Goal: Information Seeking & Learning: Learn about a topic

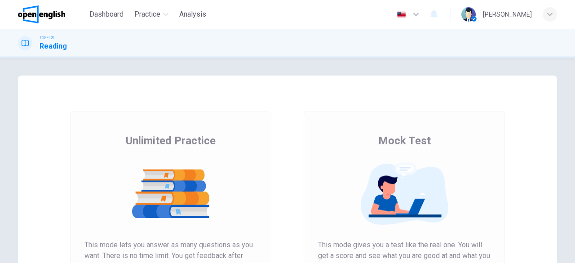
scroll to position [90, 0]
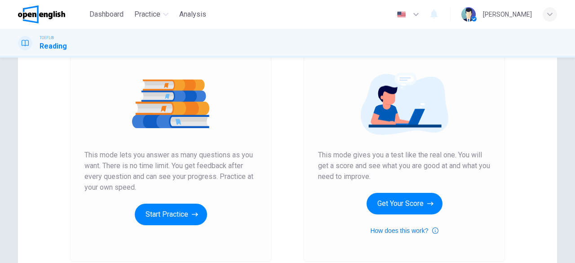
click at [416, 227] on button "How does this work?" at bounding box center [404, 230] width 68 height 11
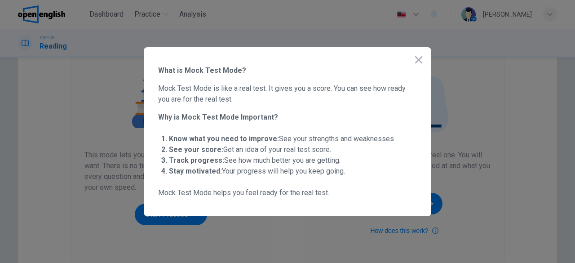
click at [418, 53] on button "button" at bounding box center [418, 60] width 18 height 18
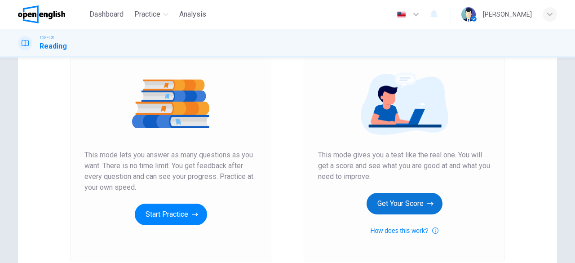
click at [422, 202] on button "Get Your Score" at bounding box center [404, 204] width 76 height 22
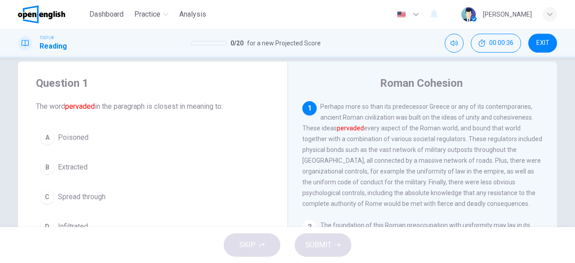
scroll to position [0, 0]
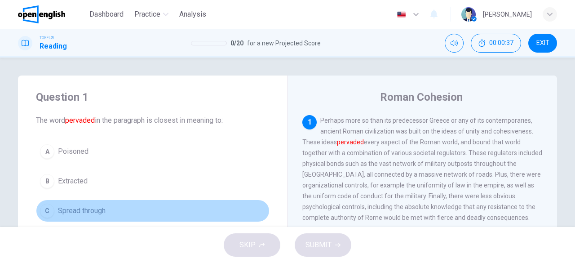
click at [109, 205] on button "C Spread through" at bounding box center [152, 210] width 233 height 22
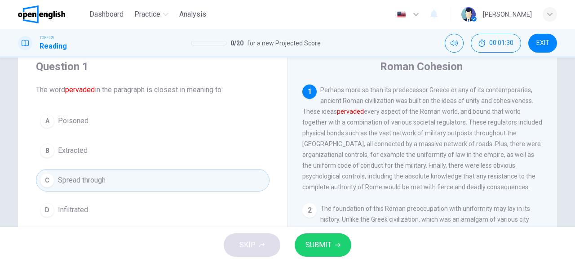
scroll to position [45, 0]
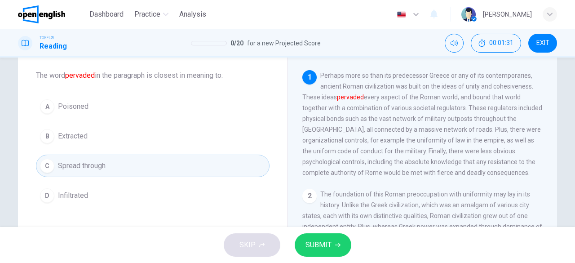
click at [325, 240] on span "SUBMIT" at bounding box center [318, 244] width 26 height 13
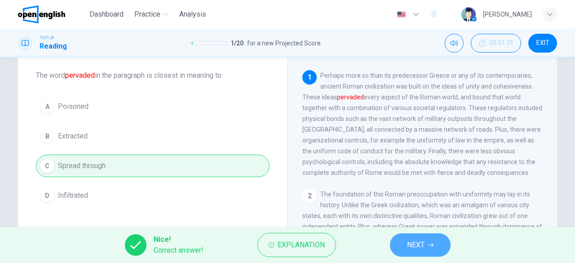
click at [422, 241] on span "NEXT" at bounding box center [416, 244] width 18 height 13
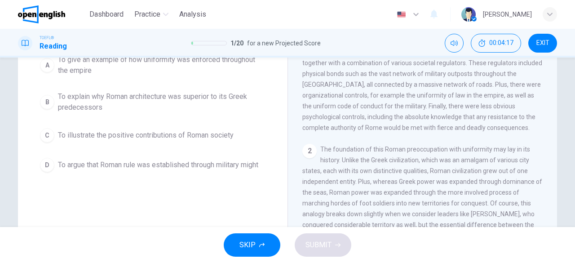
scroll to position [0, 0]
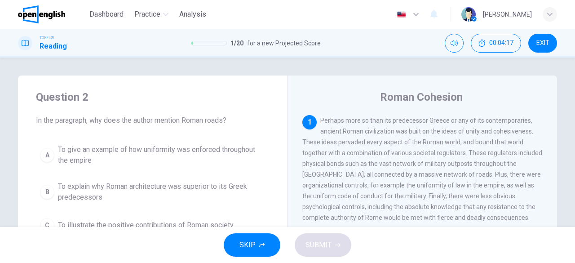
click at [167, 151] on span "To give an example of how uniformity was enforced throughout the empire" at bounding box center [161, 155] width 207 height 22
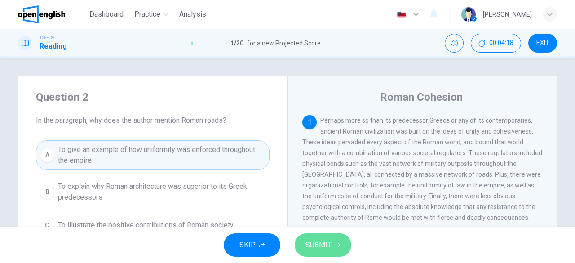
click at [312, 246] on span "SUBMIT" at bounding box center [318, 244] width 26 height 13
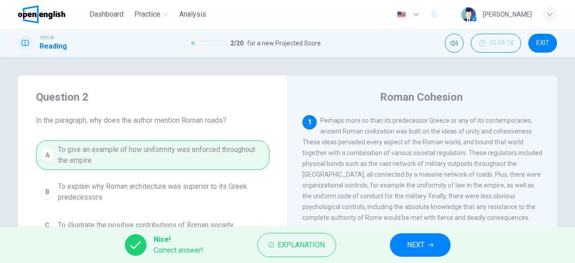
scroll to position [90, 0]
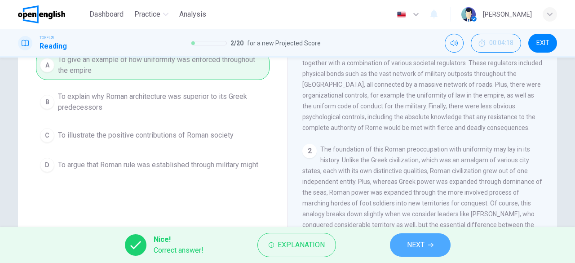
click at [396, 237] on button "NEXT" at bounding box center [420, 244] width 61 height 23
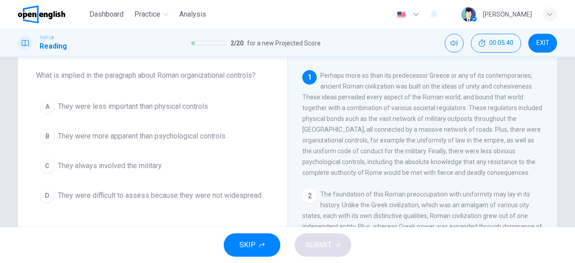
scroll to position [0, 0]
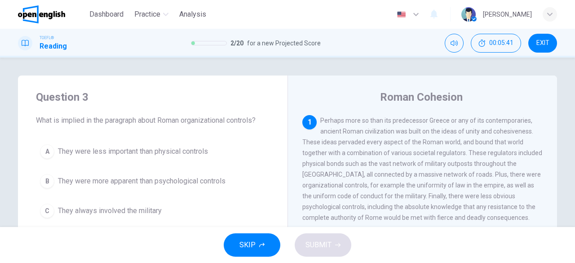
click at [213, 179] on span "They were more apparent than psychological controls" at bounding box center [141, 181] width 167 height 11
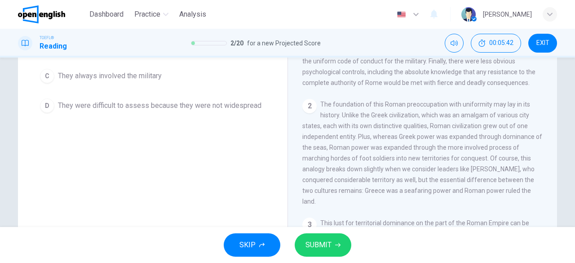
scroll to position [45, 0]
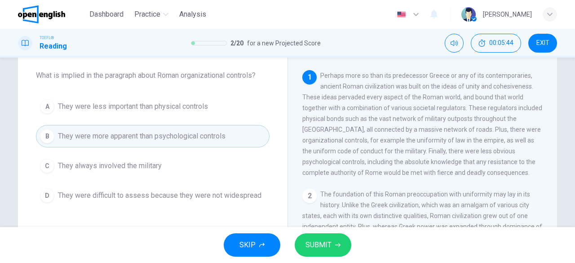
click at [338, 241] on button "SUBMIT" at bounding box center [322, 244] width 57 height 23
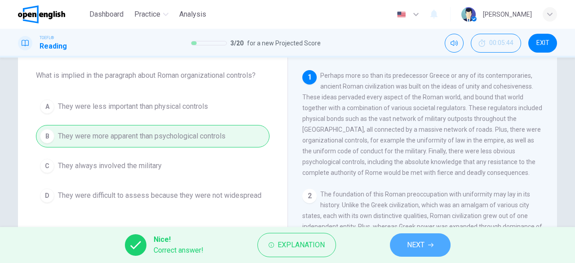
click at [423, 241] on span "NEXT" at bounding box center [416, 244] width 18 height 13
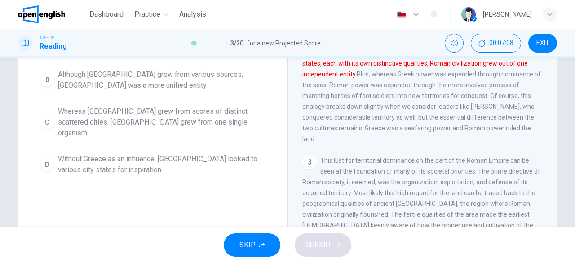
scroll to position [135, 0]
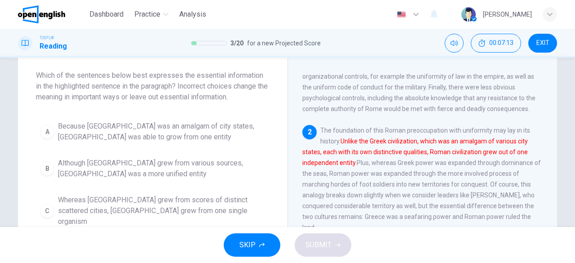
click at [154, 136] on span "Because [GEOGRAPHIC_DATA] was an amalgam of city states, [GEOGRAPHIC_DATA] was …" at bounding box center [161, 132] width 207 height 22
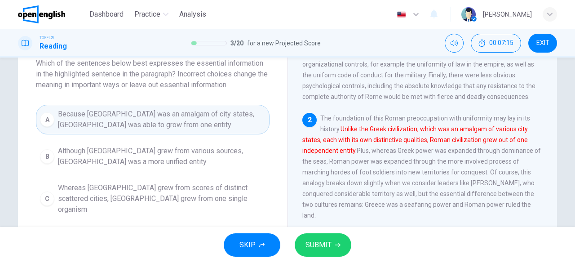
scroll to position [45, 0]
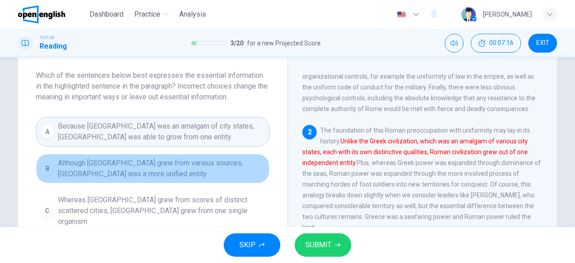
click at [172, 162] on span "Although [GEOGRAPHIC_DATA] grew from various sources, [GEOGRAPHIC_DATA] was a m…" at bounding box center [161, 169] width 207 height 22
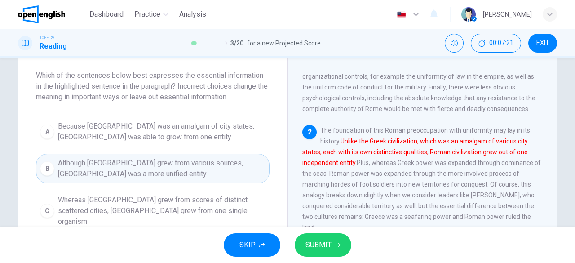
click at [327, 246] on span "SUBMIT" at bounding box center [318, 244] width 26 height 13
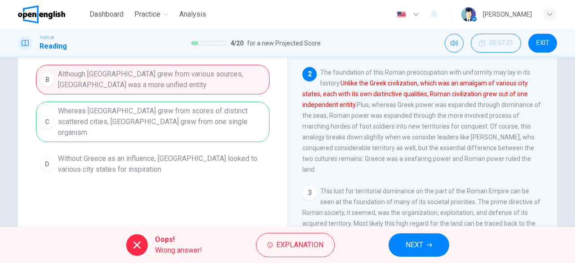
scroll to position [19, 0]
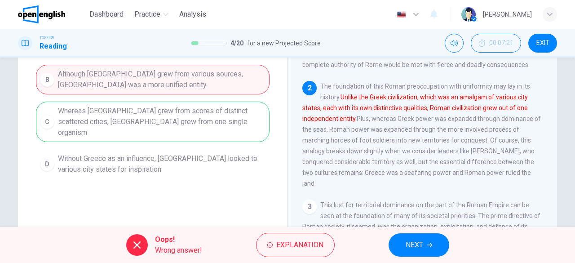
drag, startPoint x: 411, startPoint y: 101, endPoint x: 344, endPoint y: 117, distance: 69.2
click at [344, 117] on div "2 The foundation of this Roman preoccupation with uniformity may lay in its his…" at bounding box center [422, 135] width 241 height 108
drag, startPoint x: 349, startPoint y: 102, endPoint x: 344, endPoint y: 100, distance: 5.8
click at [350, 103] on font "Unlike the Greek civilization, which was an amalgam of various city states, eac…" at bounding box center [414, 107] width 225 height 29
click at [427, 245] on button "NEXT" at bounding box center [418, 244] width 61 height 23
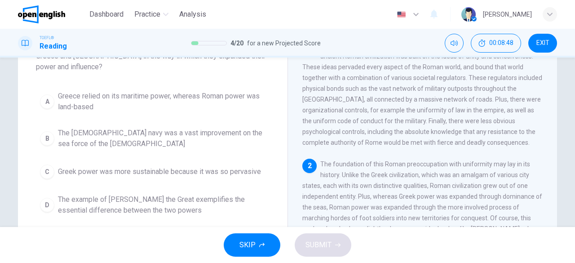
scroll to position [89, 0]
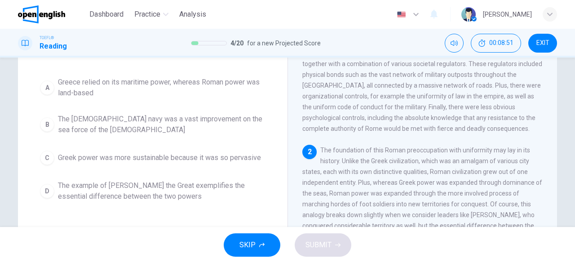
click at [119, 84] on span "Greece relied on its maritime power, whereas Roman power was land-based" at bounding box center [161, 88] width 207 height 22
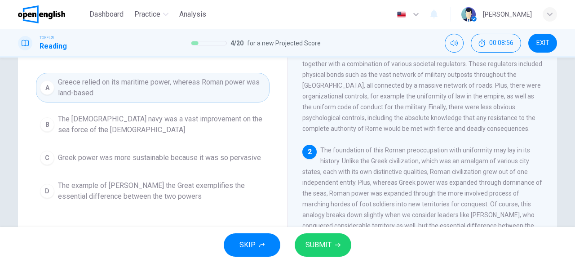
scroll to position [134, 0]
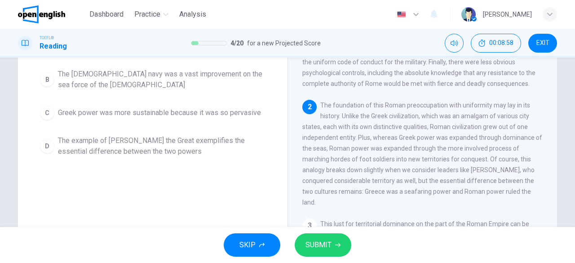
click at [335, 240] on button "SUBMIT" at bounding box center [322, 244] width 57 height 23
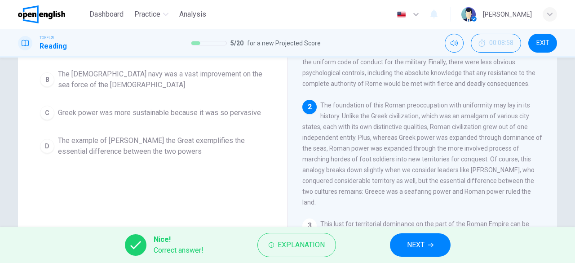
click at [393, 250] on button "NEXT" at bounding box center [420, 244] width 61 height 23
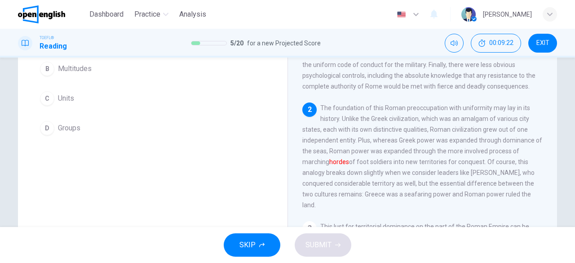
scroll to position [67, 0]
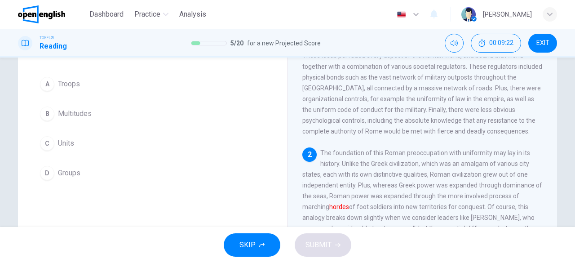
click at [95, 83] on button "A Troops" at bounding box center [152, 84] width 233 height 22
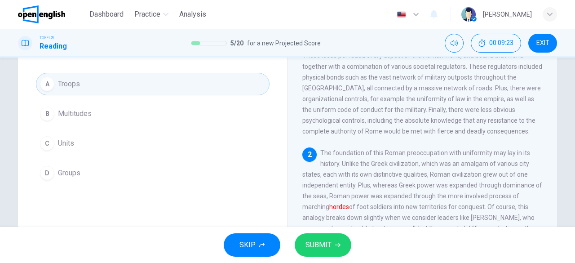
click at [315, 248] on span "SUBMIT" at bounding box center [318, 244] width 26 height 13
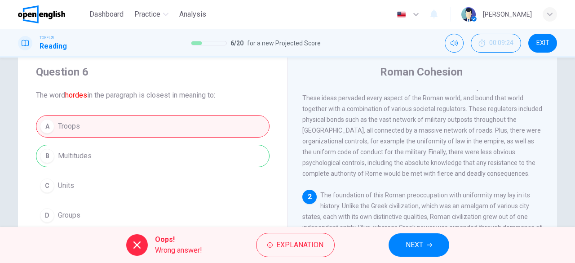
scroll to position [22, 0]
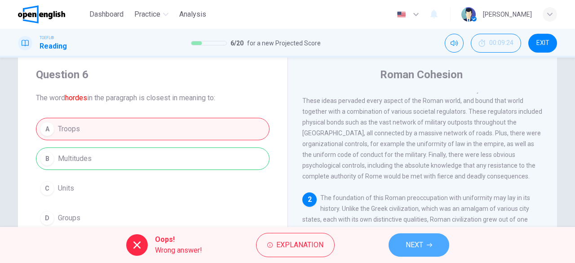
click at [426, 250] on button "NEXT" at bounding box center [418, 244] width 61 height 23
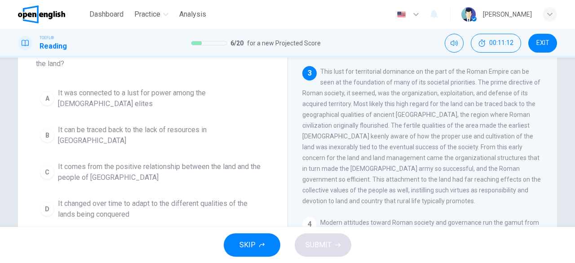
scroll to position [112, 0]
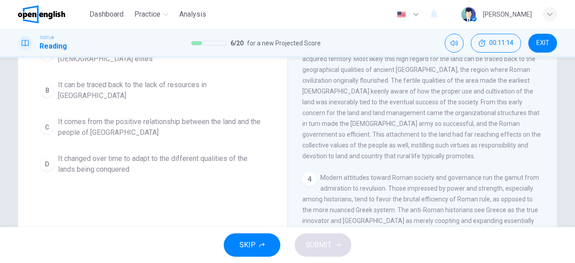
click at [108, 153] on span "It changed over time to adapt to the different qualities of the lands being con…" at bounding box center [161, 164] width 207 height 22
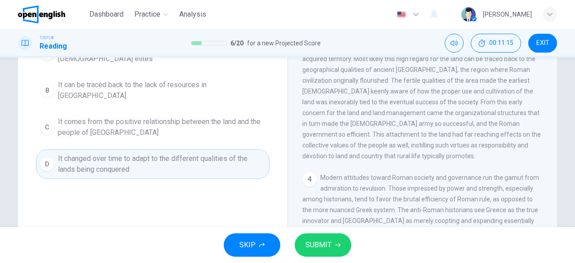
click at [309, 239] on span "SUBMIT" at bounding box center [318, 244] width 26 height 13
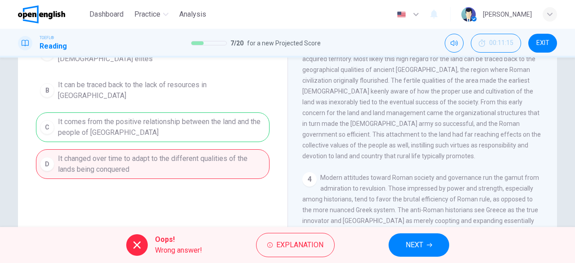
scroll to position [22, 0]
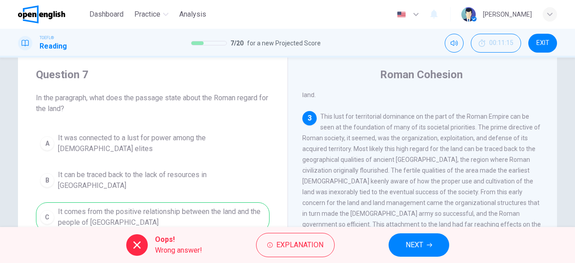
click at [396, 253] on button "NEXT" at bounding box center [418, 244] width 61 height 23
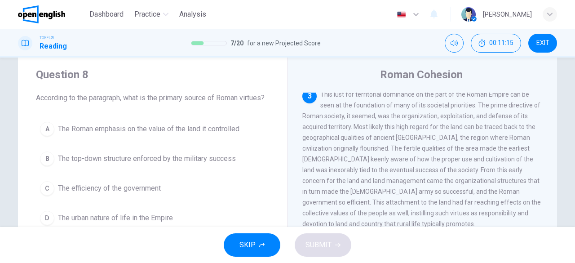
scroll to position [243, 0]
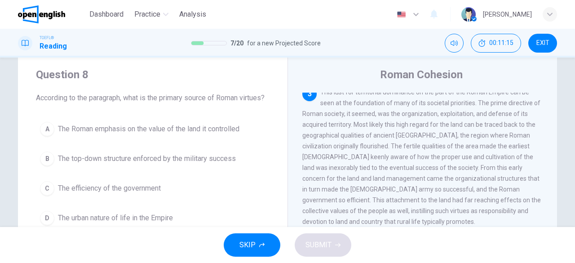
click at [560, 50] on div "TOEFL® Reading 7 / 20 for a new Projected Score 00:11:15 EXIT" at bounding box center [287, 43] width 567 height 19
click at [559, 47] on div "TOEFL® Reading 7 / 20 for a new Projected Score 00:11:16 EXIT" at bounding box center [287, 43] width 567 height 19
click at [544, 44] on span "EXIT" at bounding box center [542, 43] width 13 height 7
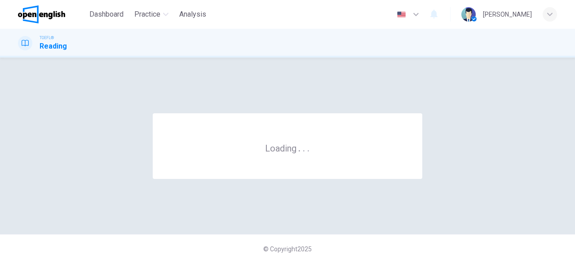
scroll to position [0, 0]
